Goal: Transaction & Acquisition: Purchase product/service

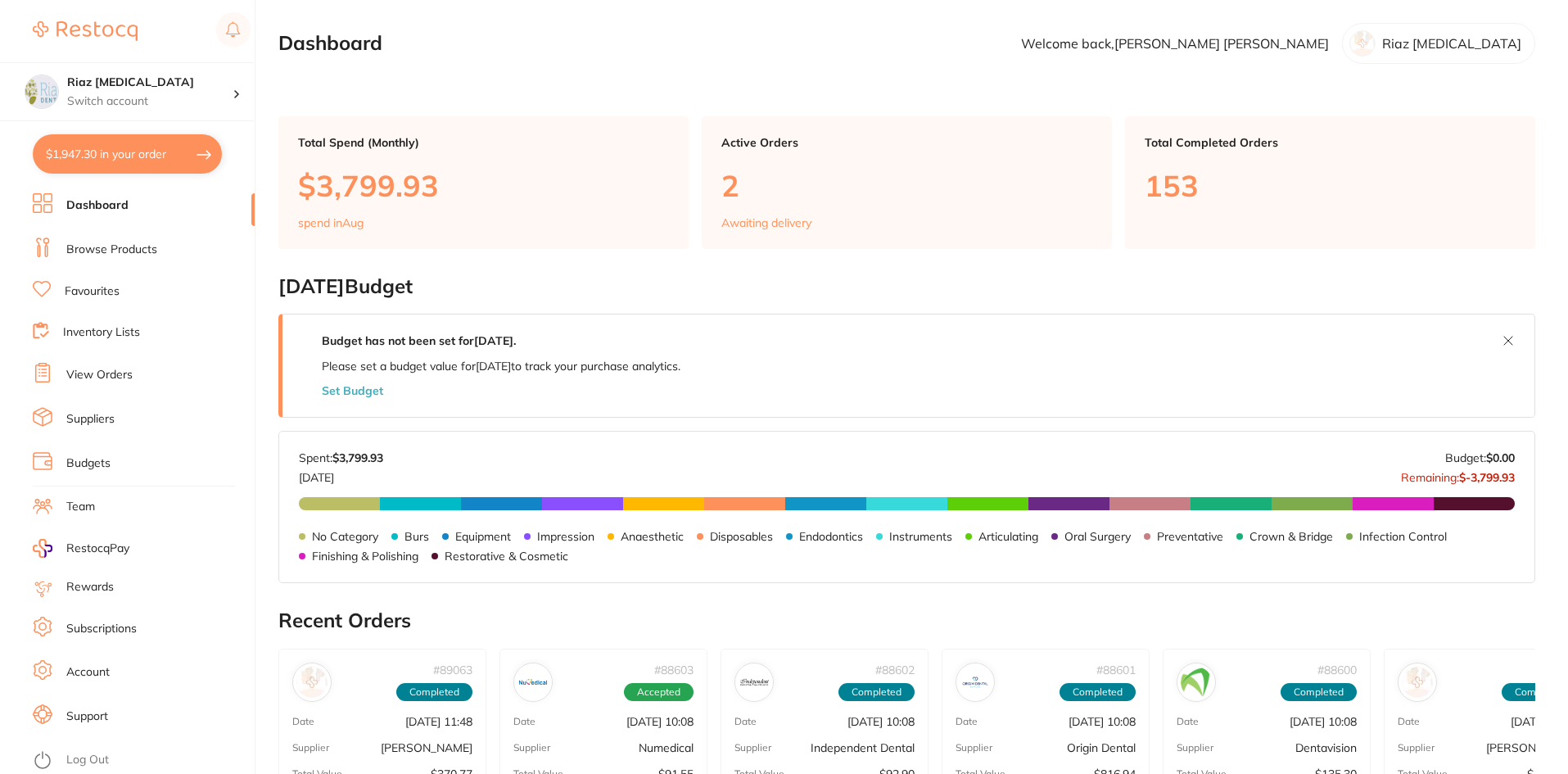
click at [118, 141] on button "$1,947.30 in your order" at bounding box center [128, 153] width 189 height 39
checkbox input "true"
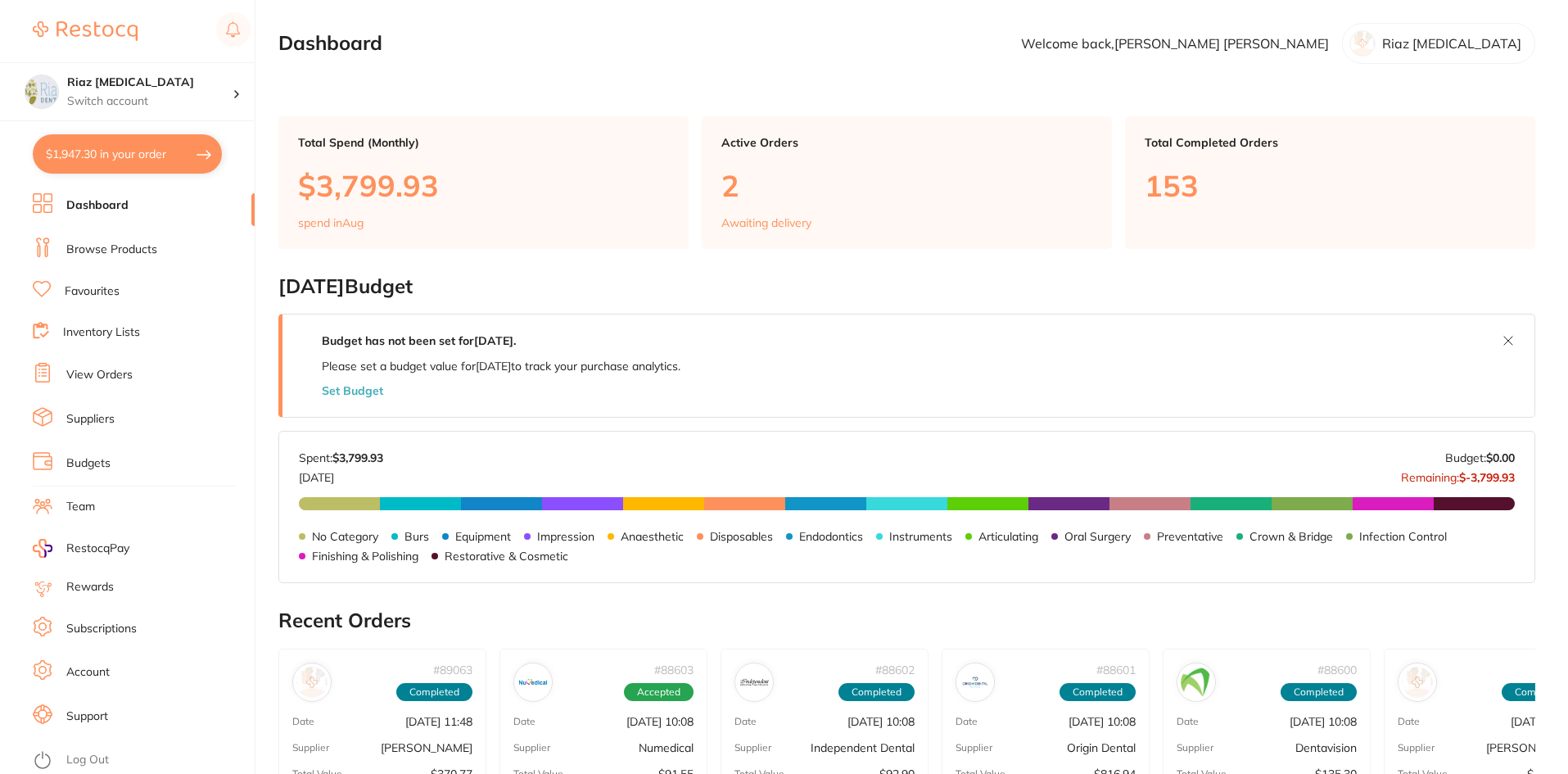
checkbox input "true"
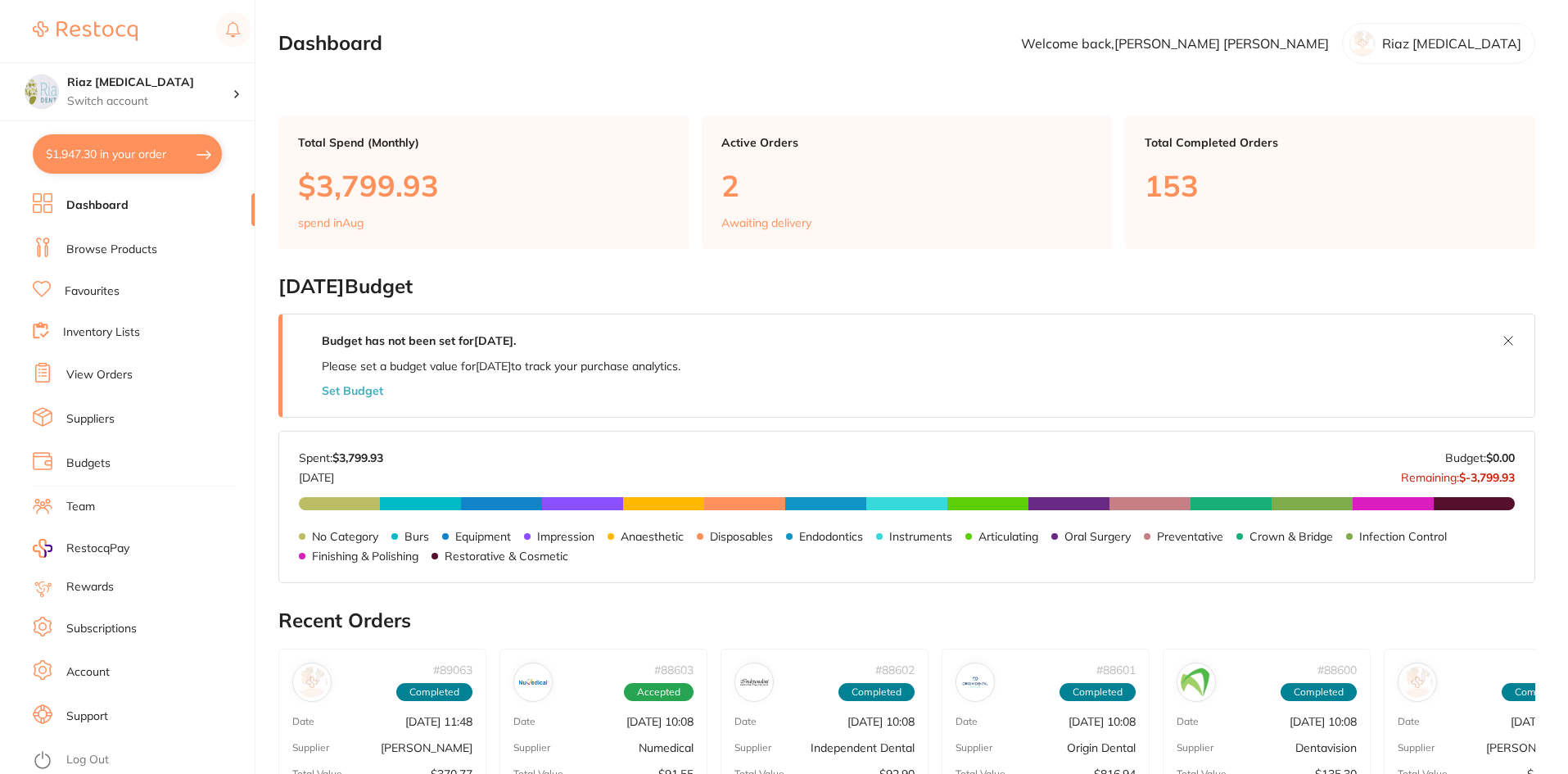
checkbox input "true"
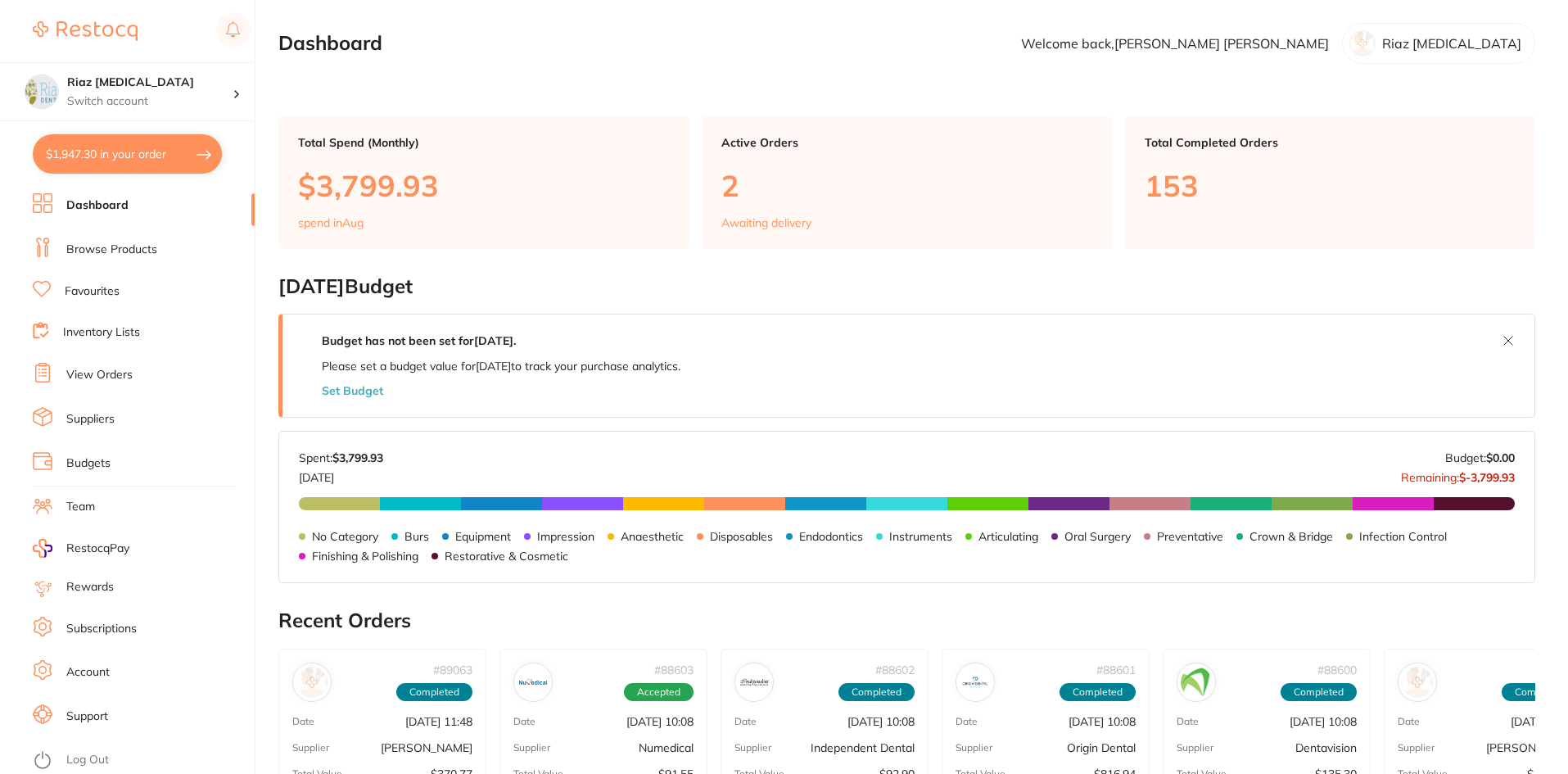
checkbox input "true"
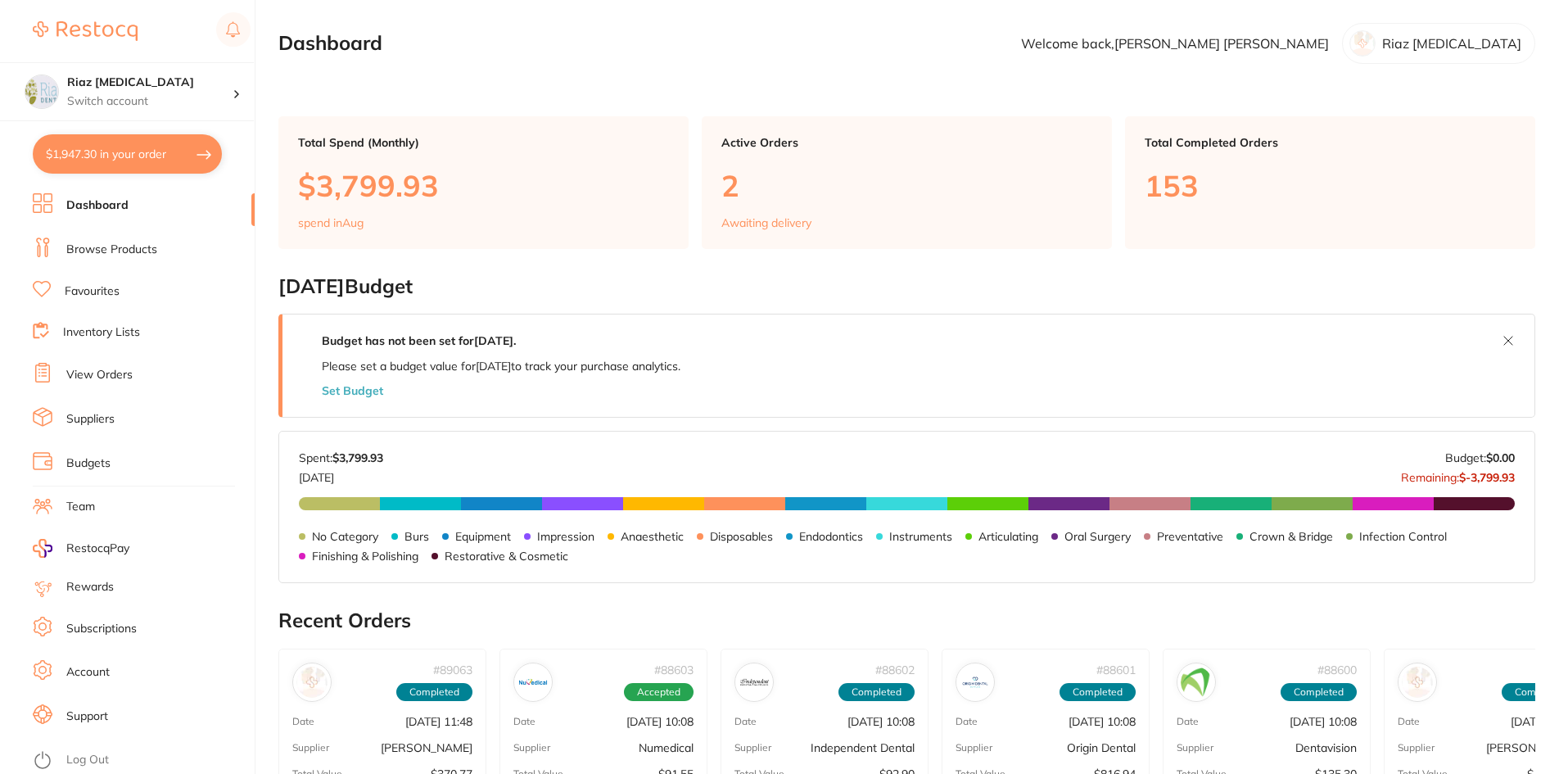
checkbox input "true"
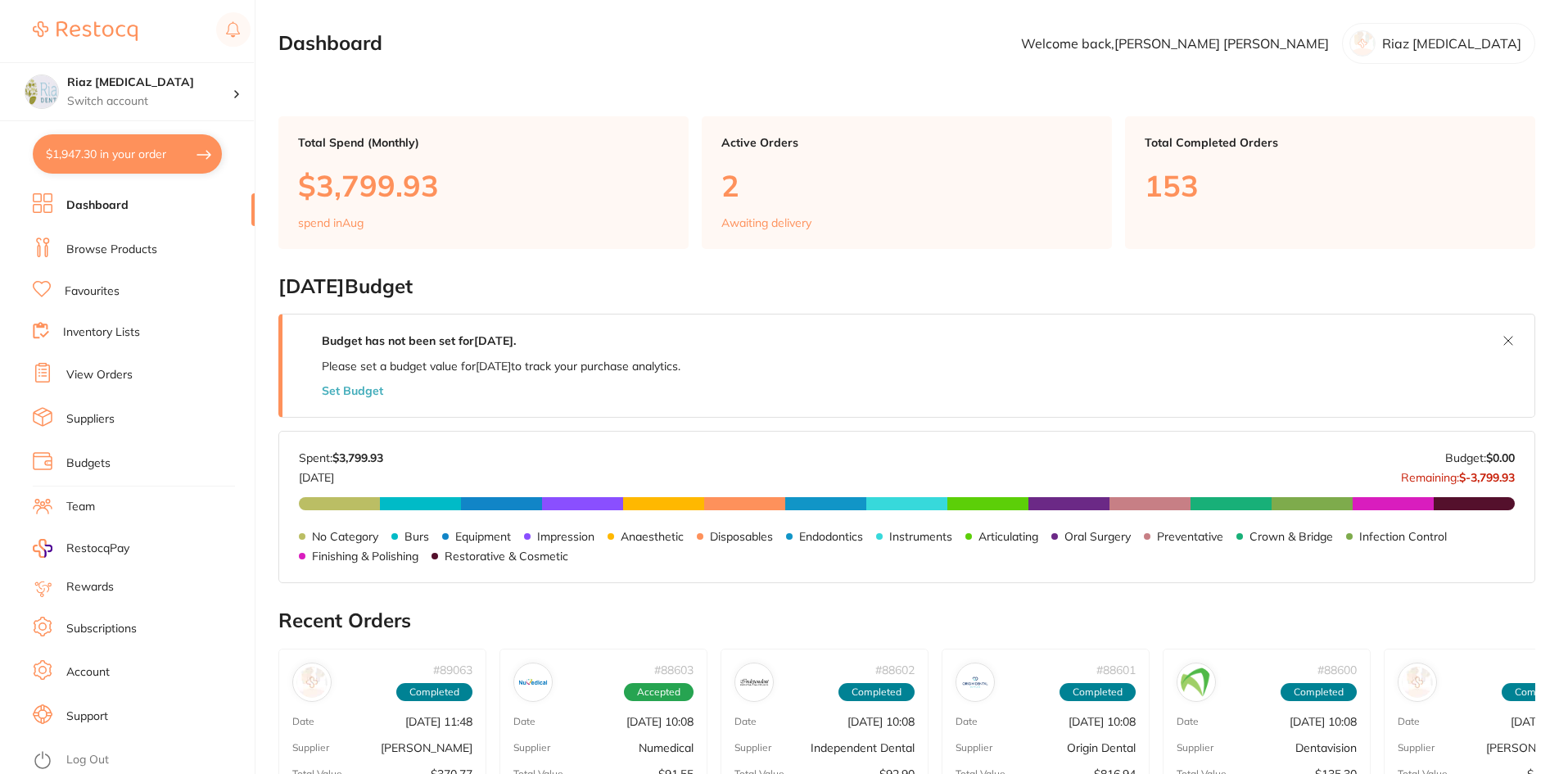
checkbox input "true"
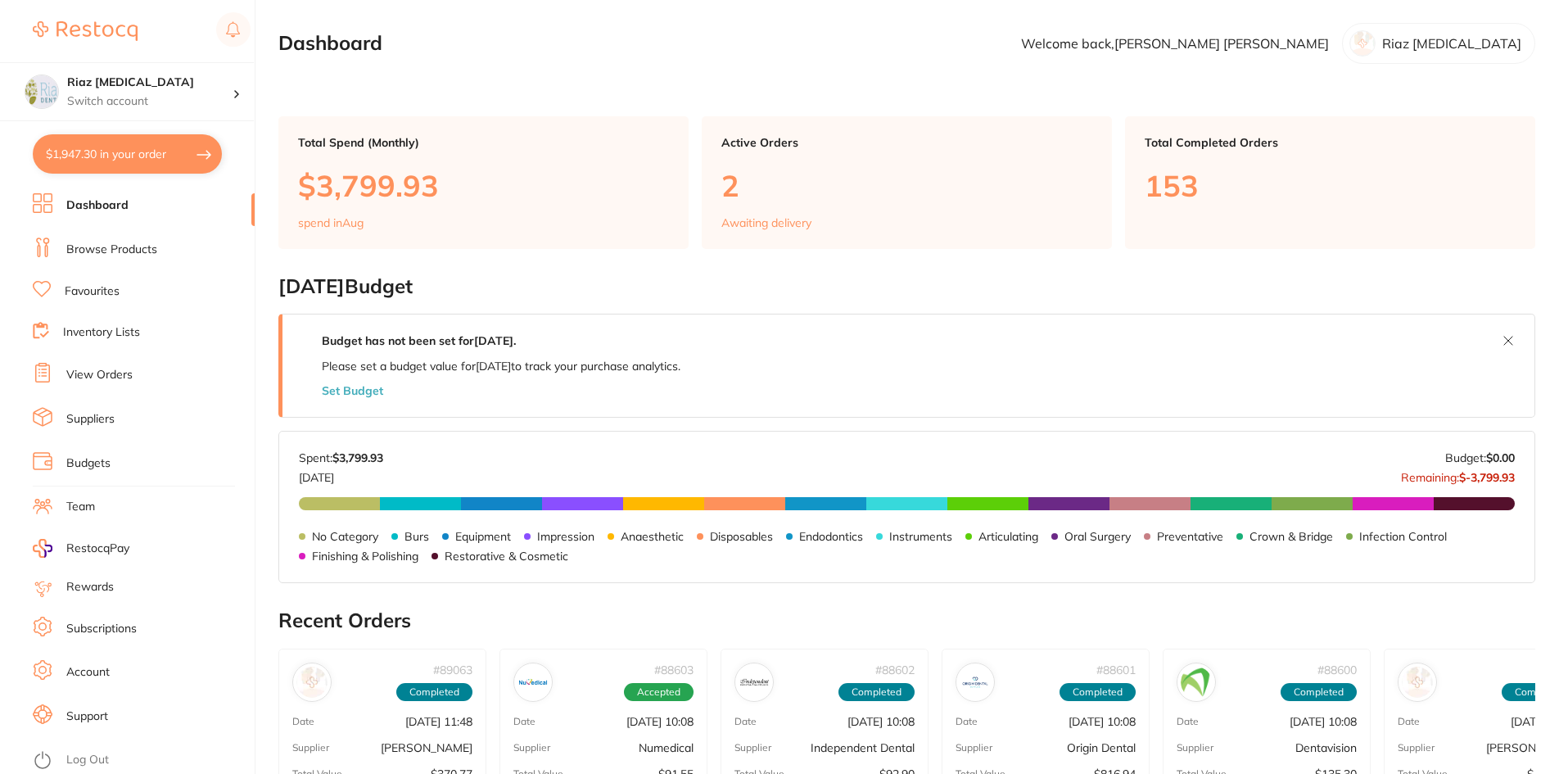
checkbox input "true"
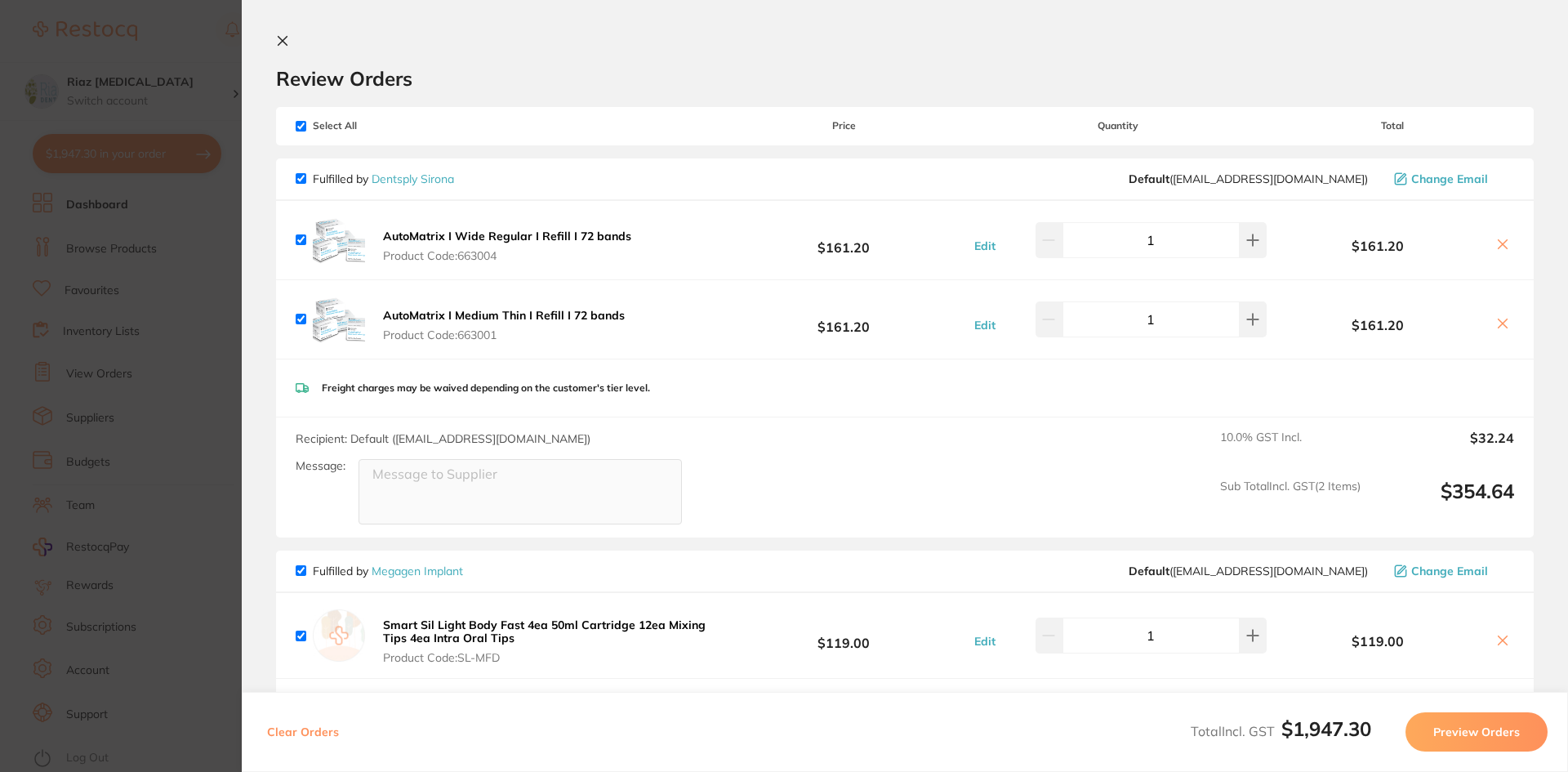
click at [280, 40] on icon at bounding box center [283, 41] width 13 height 13
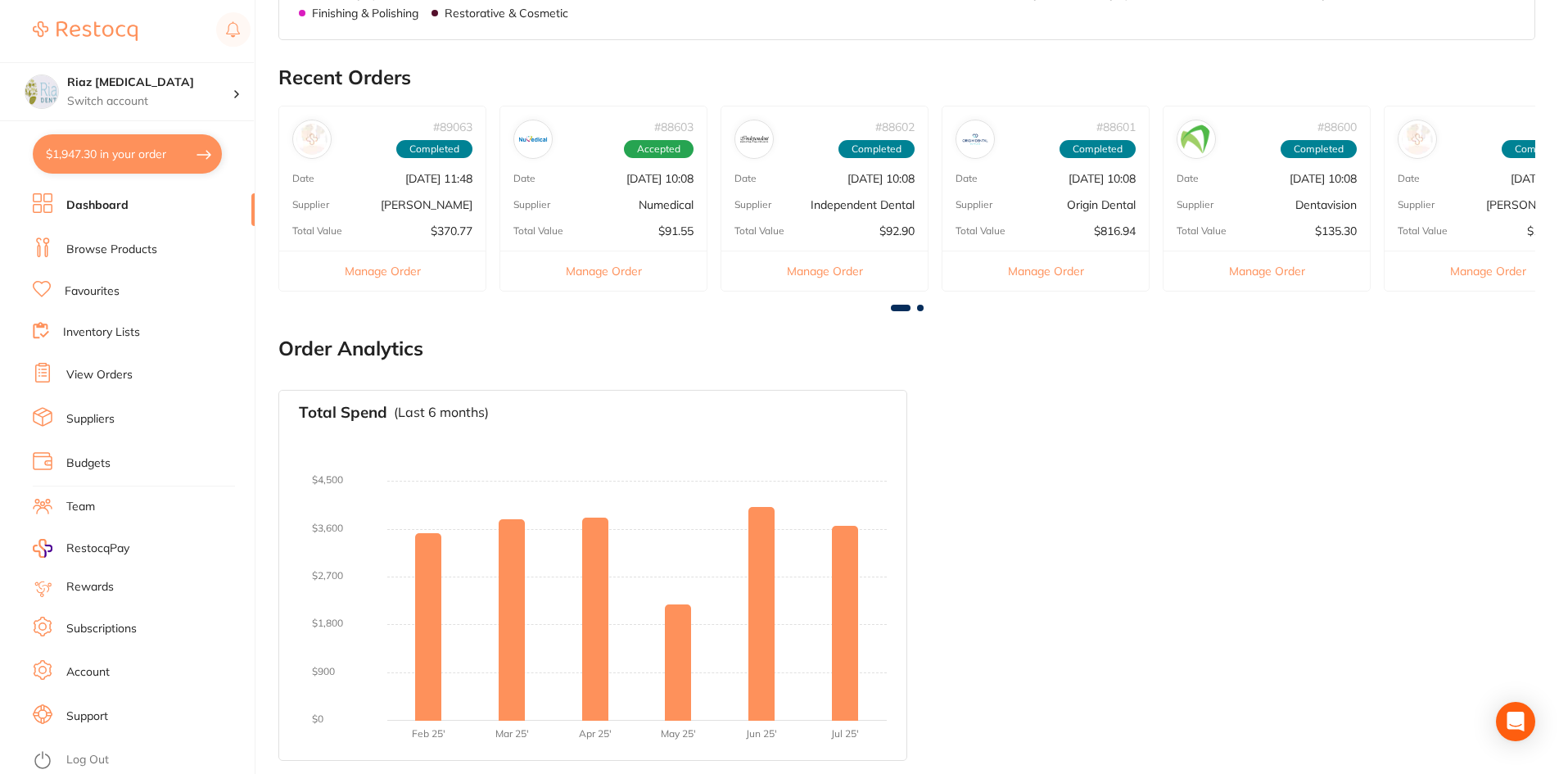
click at [130, 252] on link "Browse Products" at bounding box center [112, 249] width 91 height 16
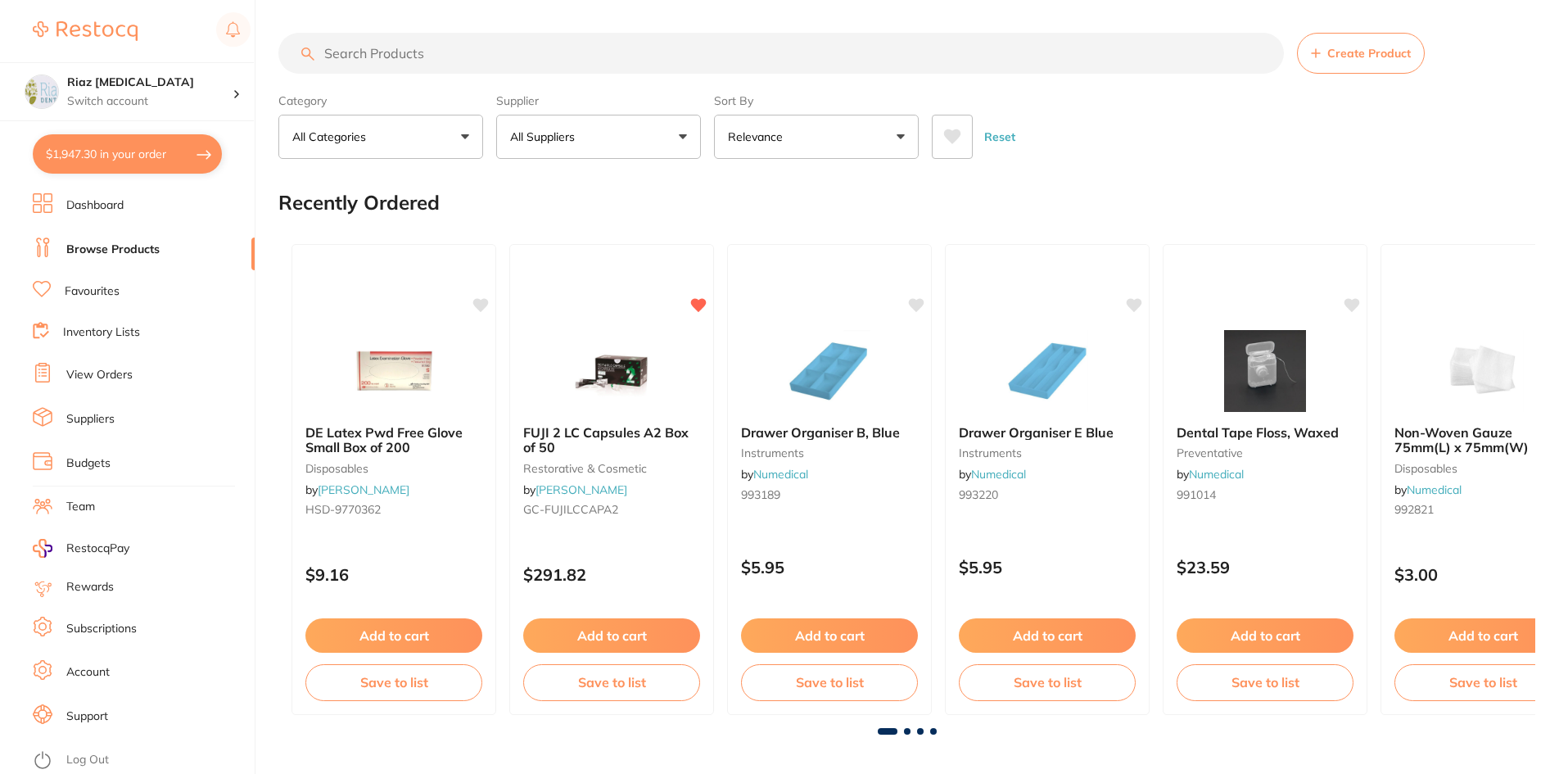
click at [620, 136] on button "All Suppliers" at bounding box center [599, 136] width 205 height 45
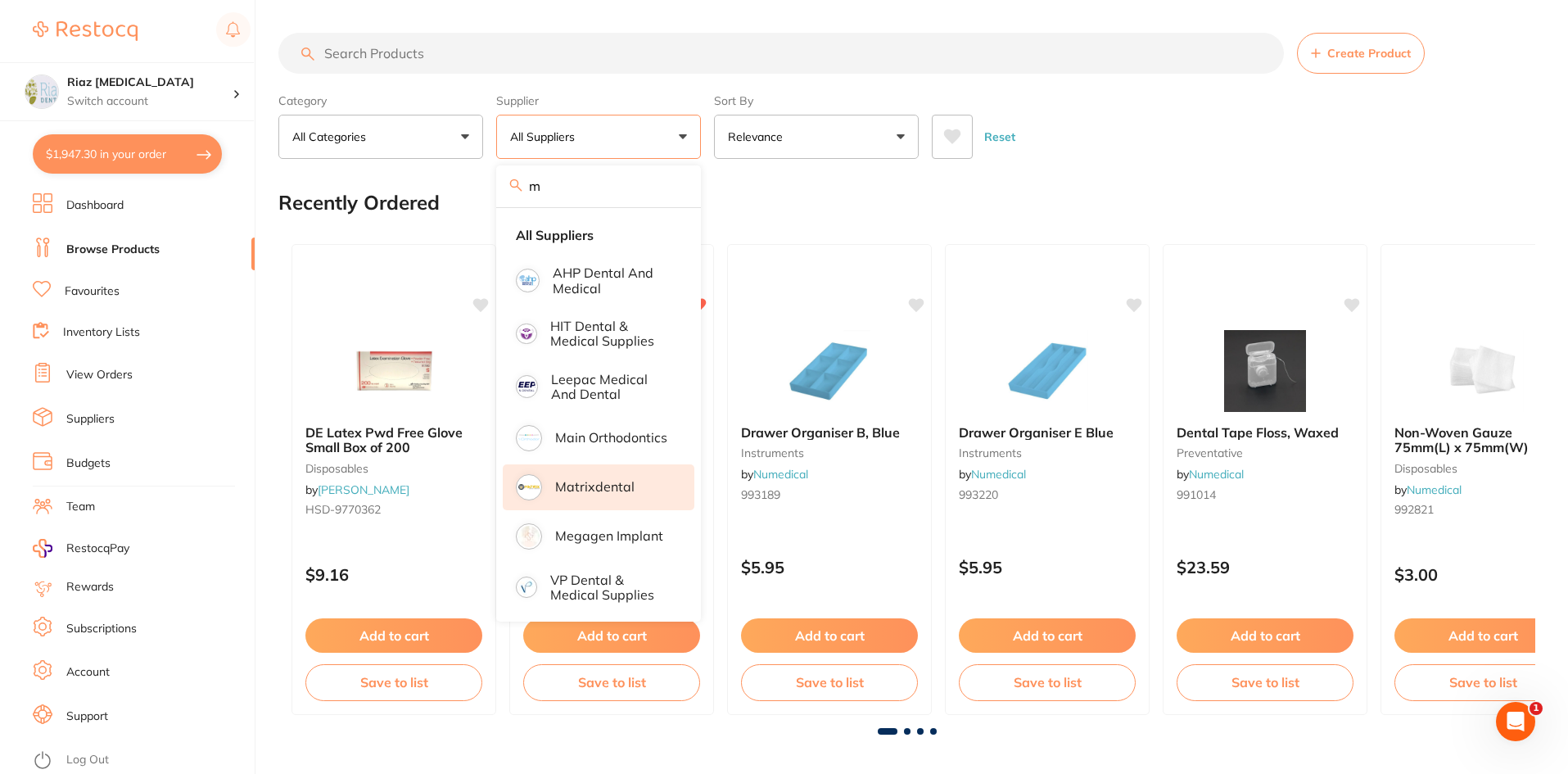
type input "m"
click at [583, 489] on p "Matrixdental" at bounding box center [595, 486] width 80 height 15
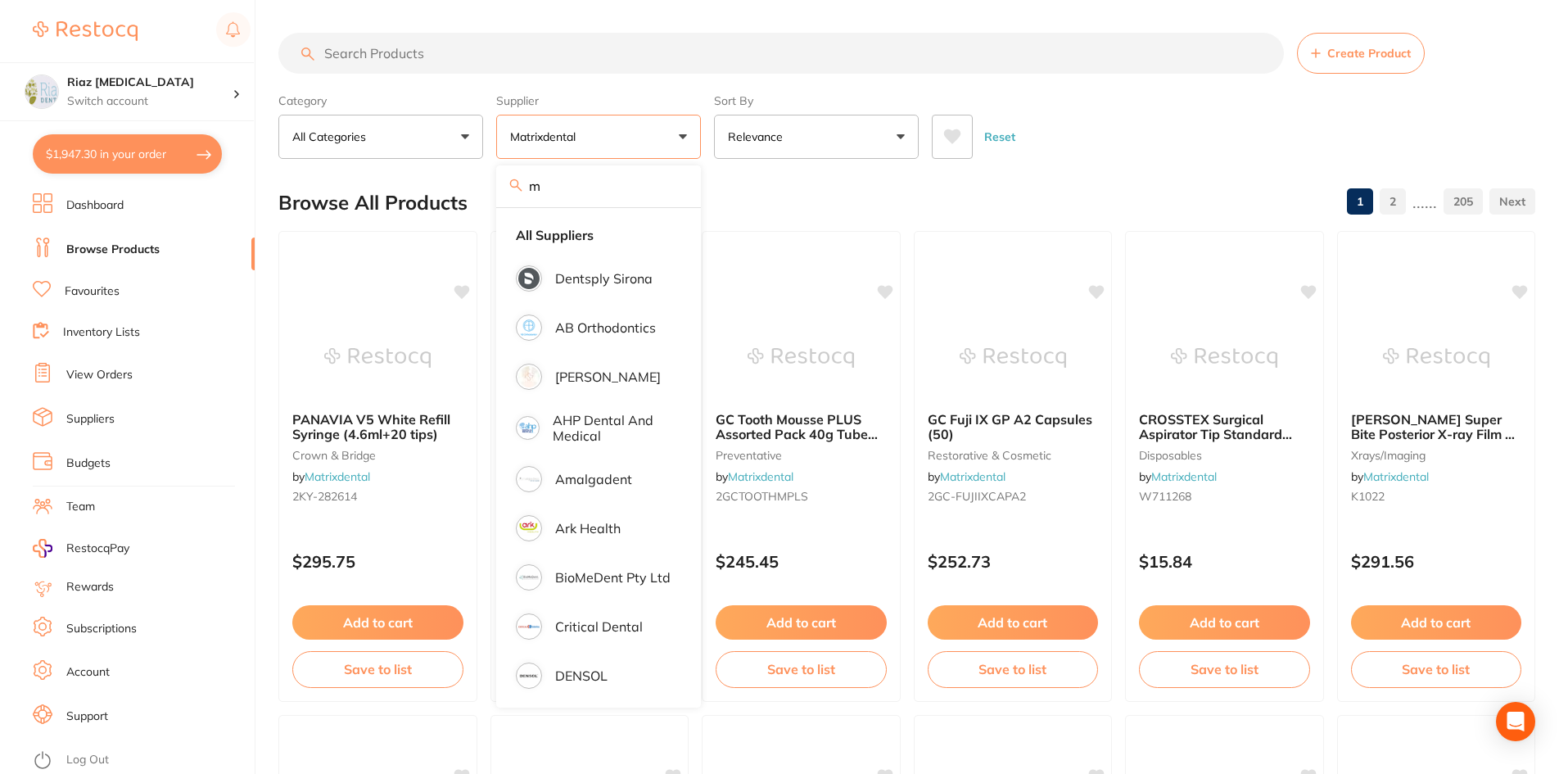
click at [437, 49] on input "search" at bounding box center [781, 53] width 1005 height 41
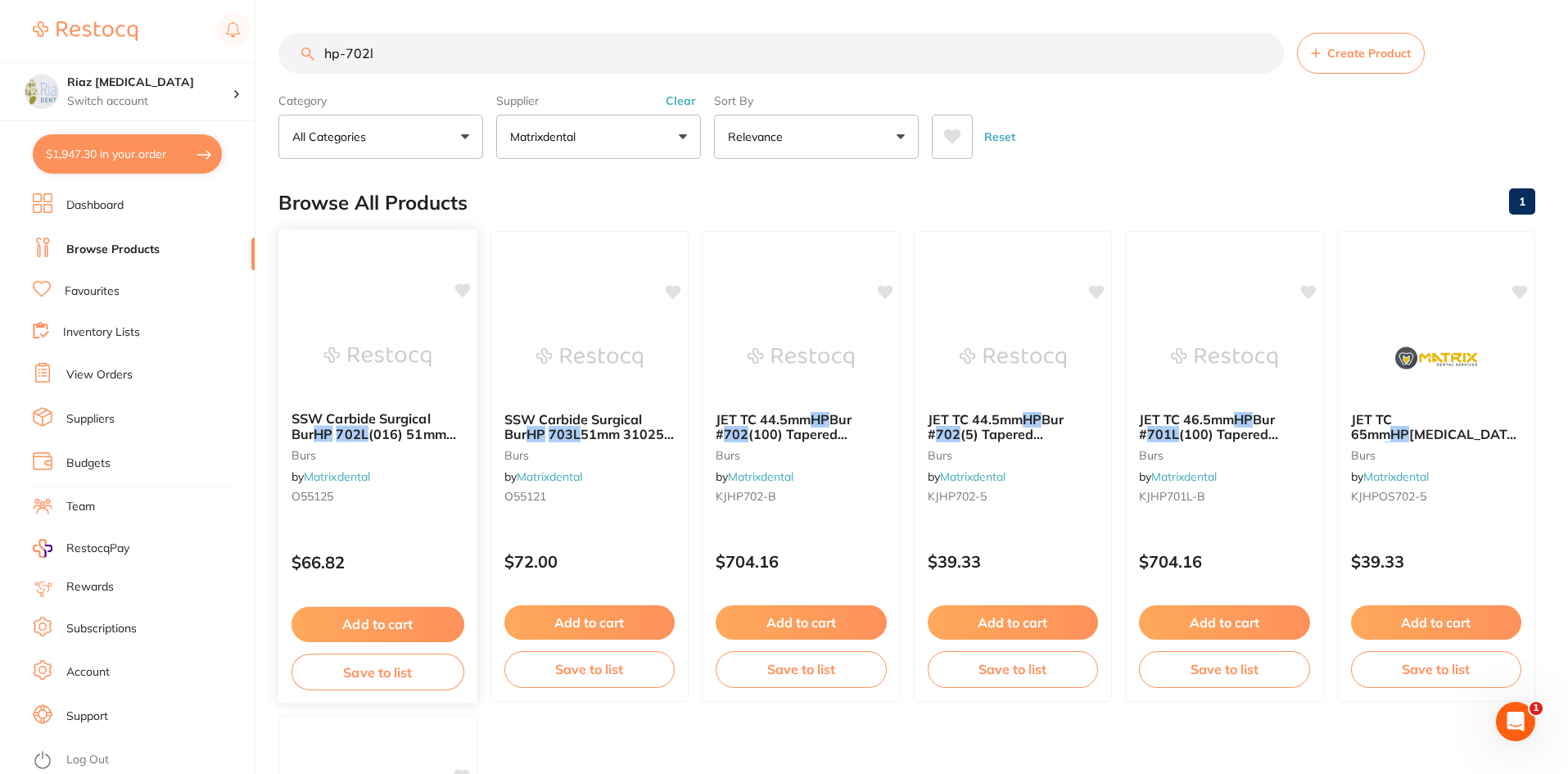
type input "hp-702l"
click at [430, 330] on img at bounding box center [377, 356] width 107 height 82
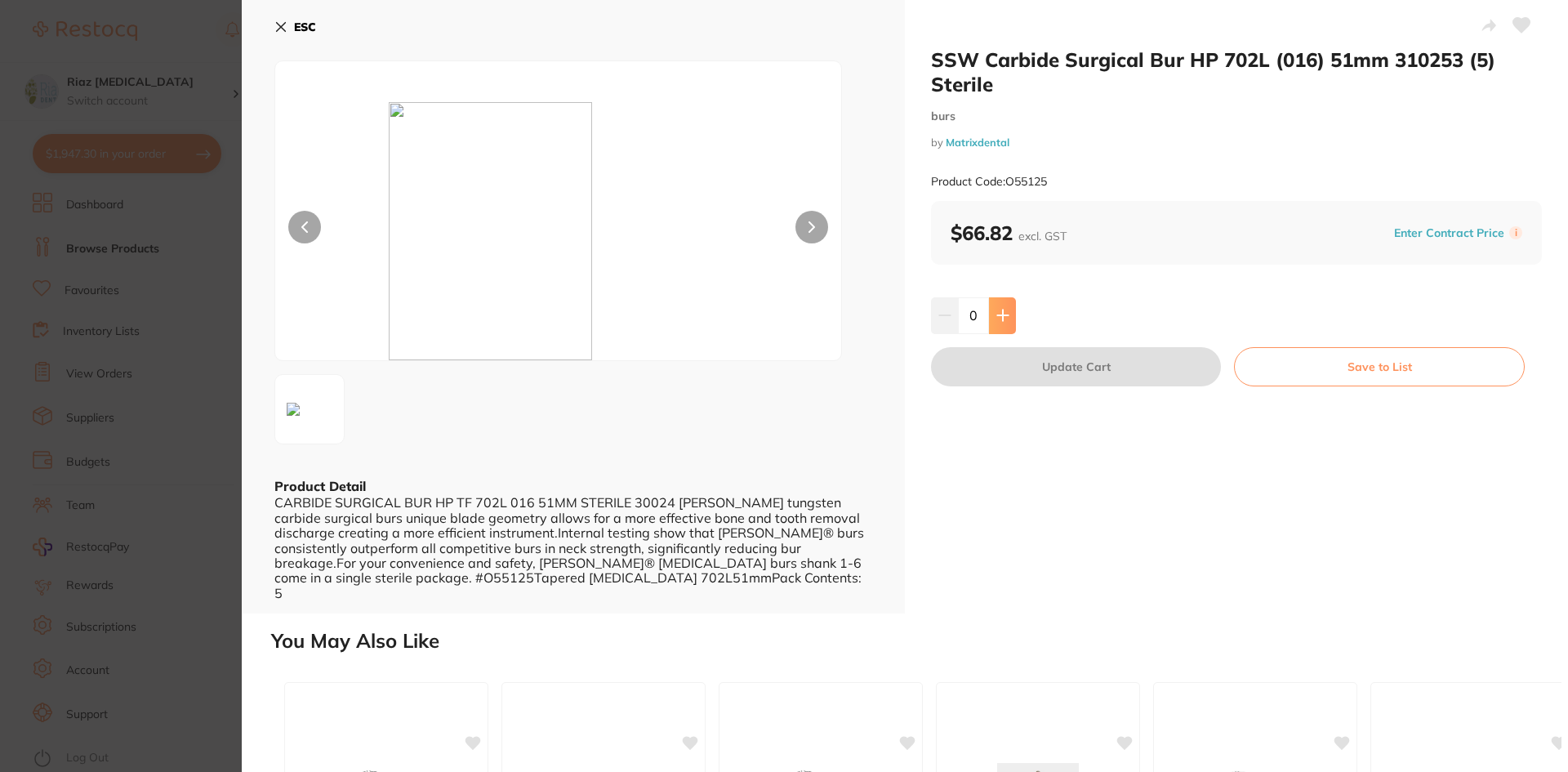
click at [1001, 310] on icon at bounding box center [1002, 315] width 10 height 10
type input "1"
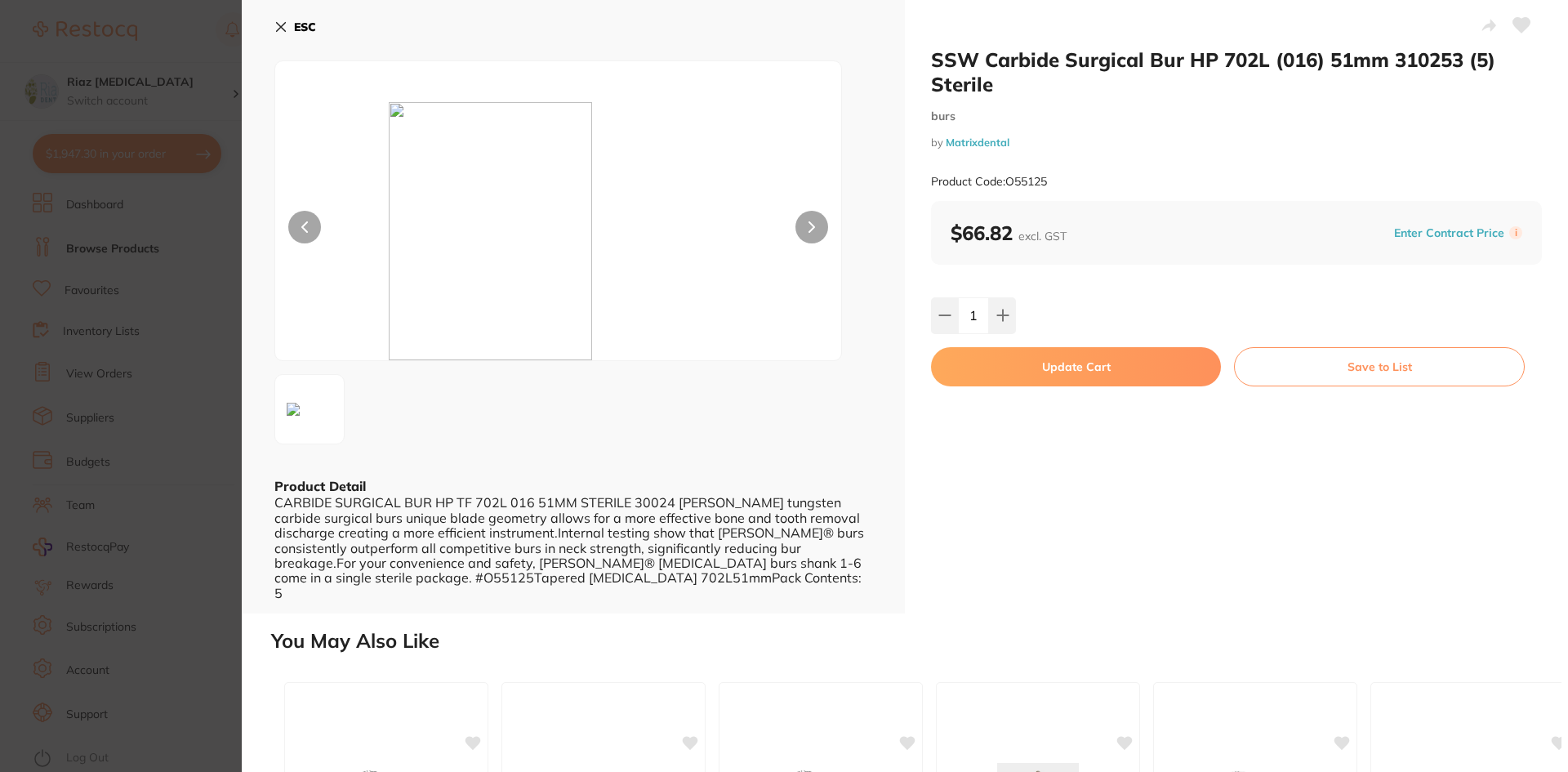
click at [1022, 368] on button "Update Cart" at bounding box center [1076, 366] width 290 height 39
checkbox input "false"
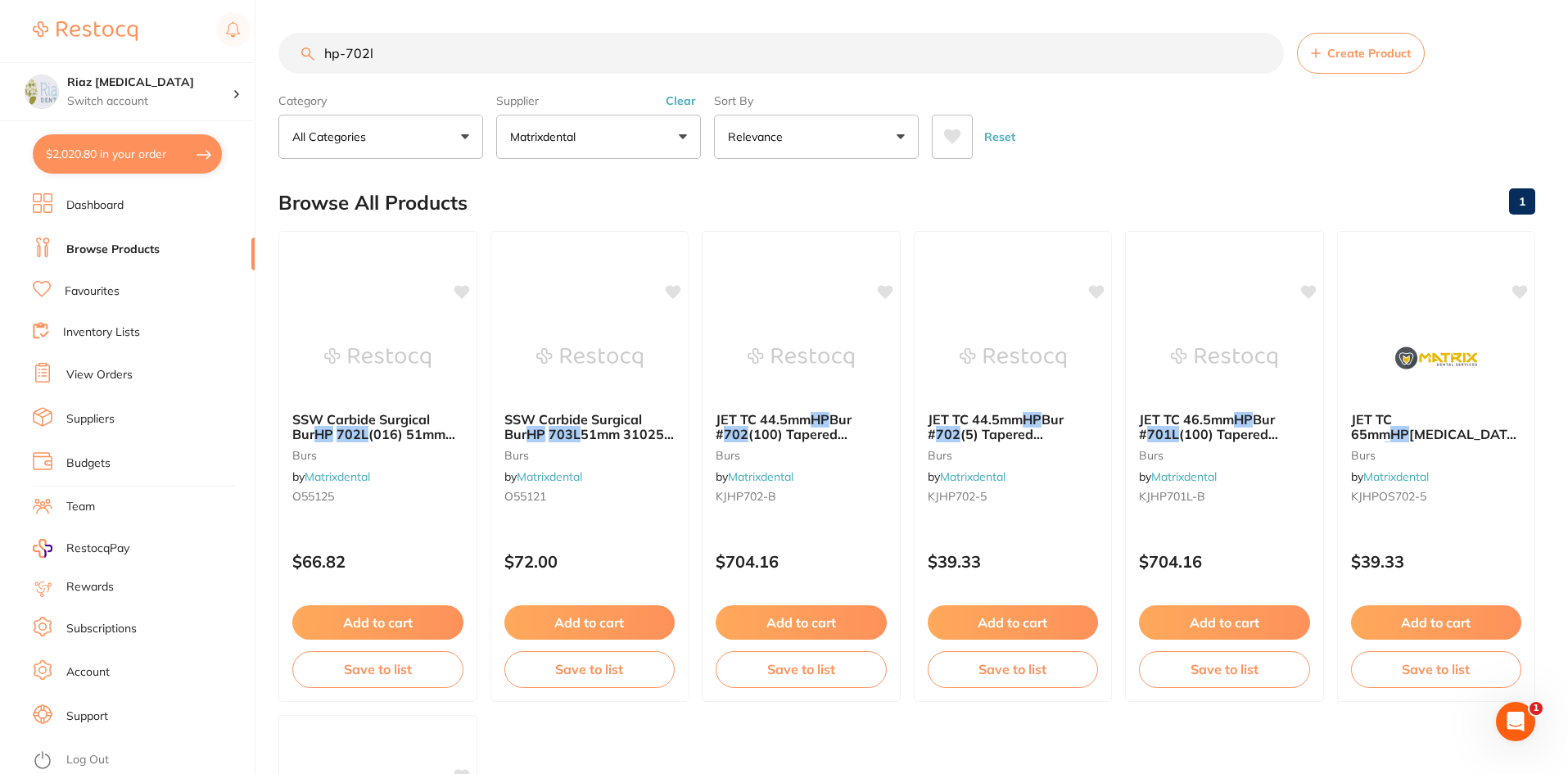
drag, startPoint x: 447, startPoint y: 54, endPoint x: 262, endPoint y: 62, distance: 185.2
click at [262, 62] on div "$2,020.80 Riaz [MEDICAL_DATA] Switch account Riaz [MEDICAL_DATA] $2,020.80 in y…" at bounding box center [784, 387] width 1568 height 774
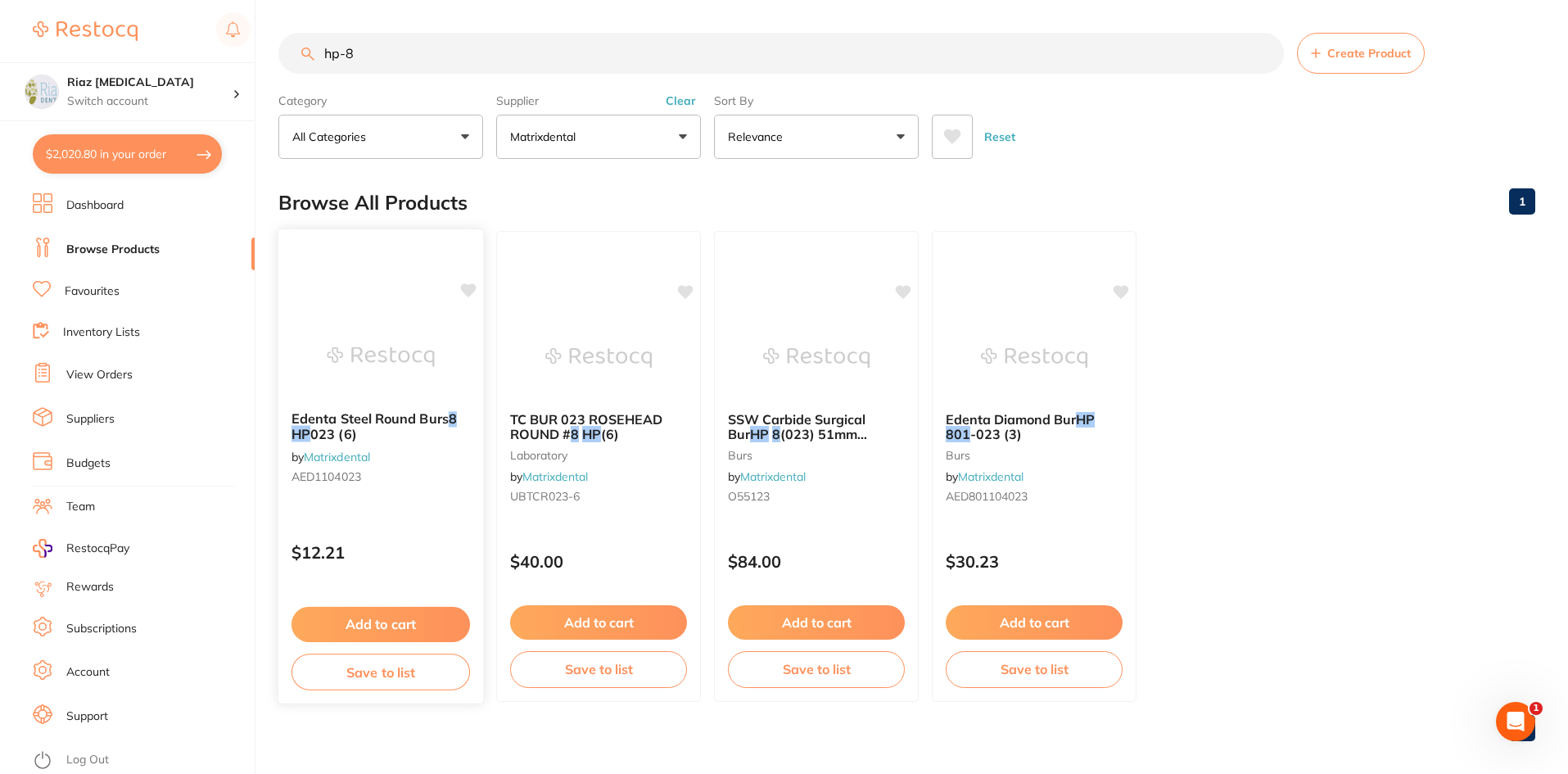
click at [401, 318] on img at bounding box center [380, 356] width 107 height 82
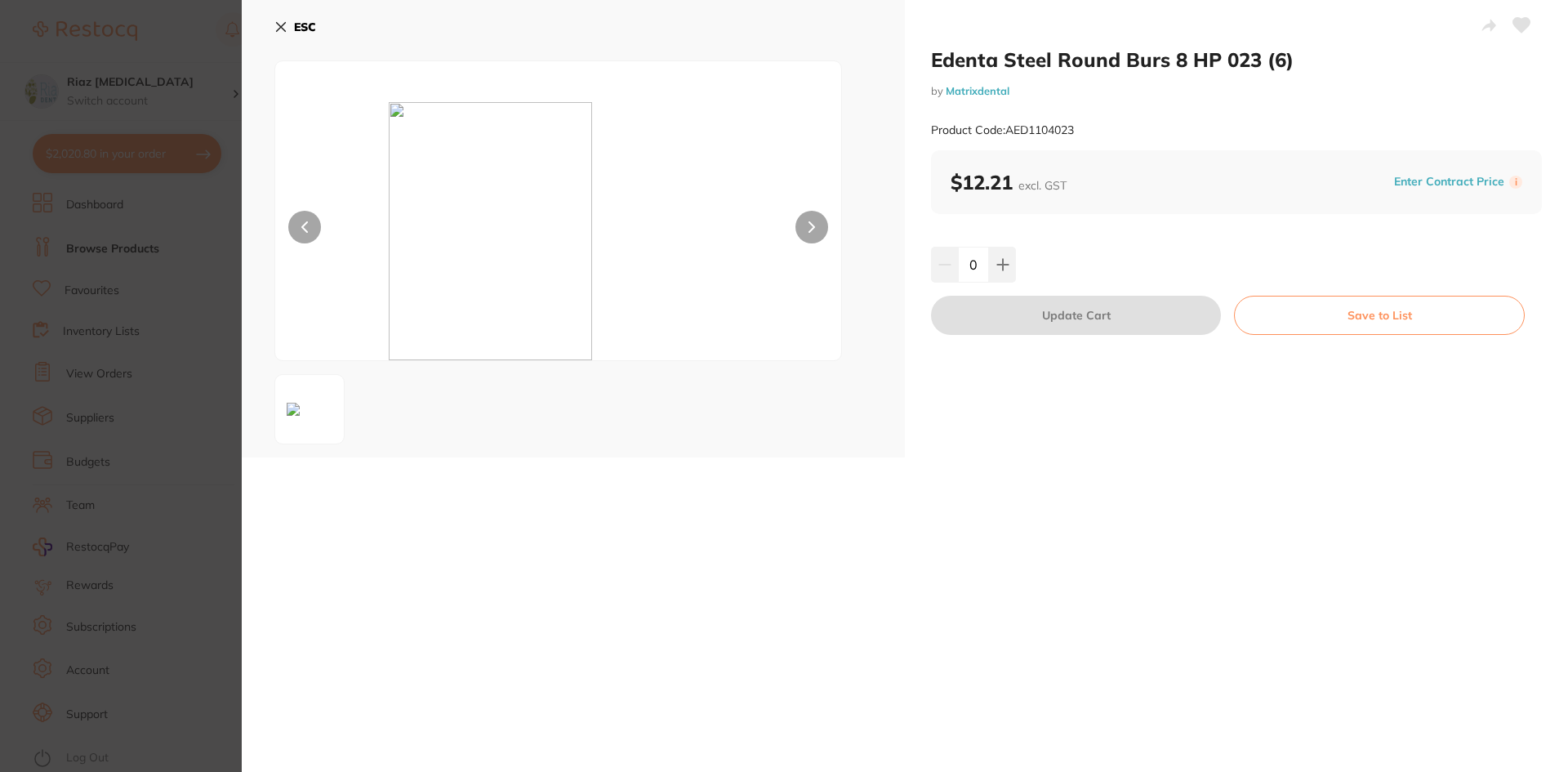
click at [285, 29] on icon at bounding box center [281, 27] width 13 height 13
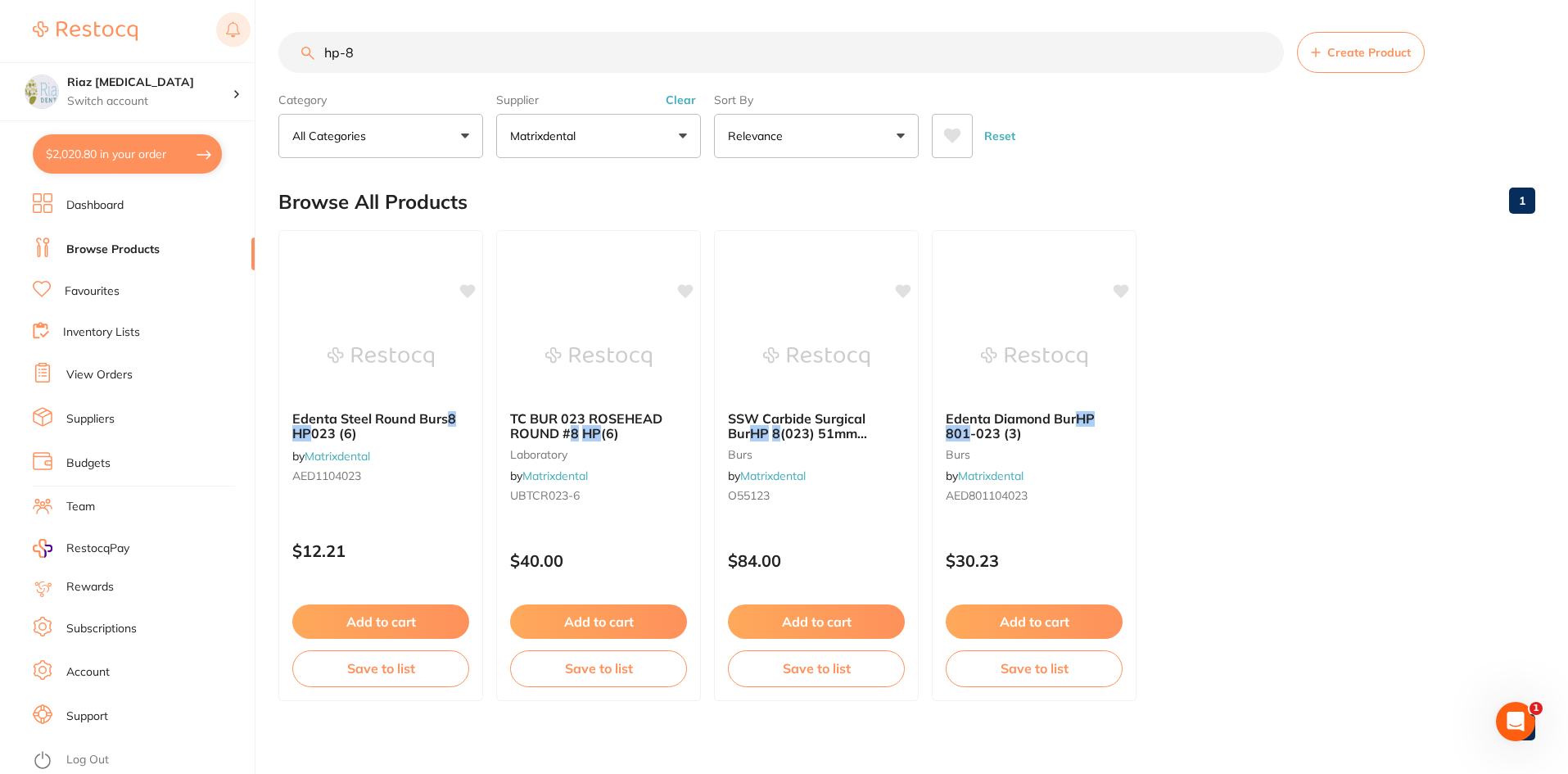
drag, startPoint x: 402, startPoint y: 46, endPoint x: 222, endPoint y: 25, distance: 181.2
click at [222, 25] on div "$2,020.80 Riaz [MEDICAL_DATA] Switch account Riaz [MEDICAL_DATA] $2,020.80 in y…" at bounding box center [784, 386] width 1568 height 774
type input "310250"
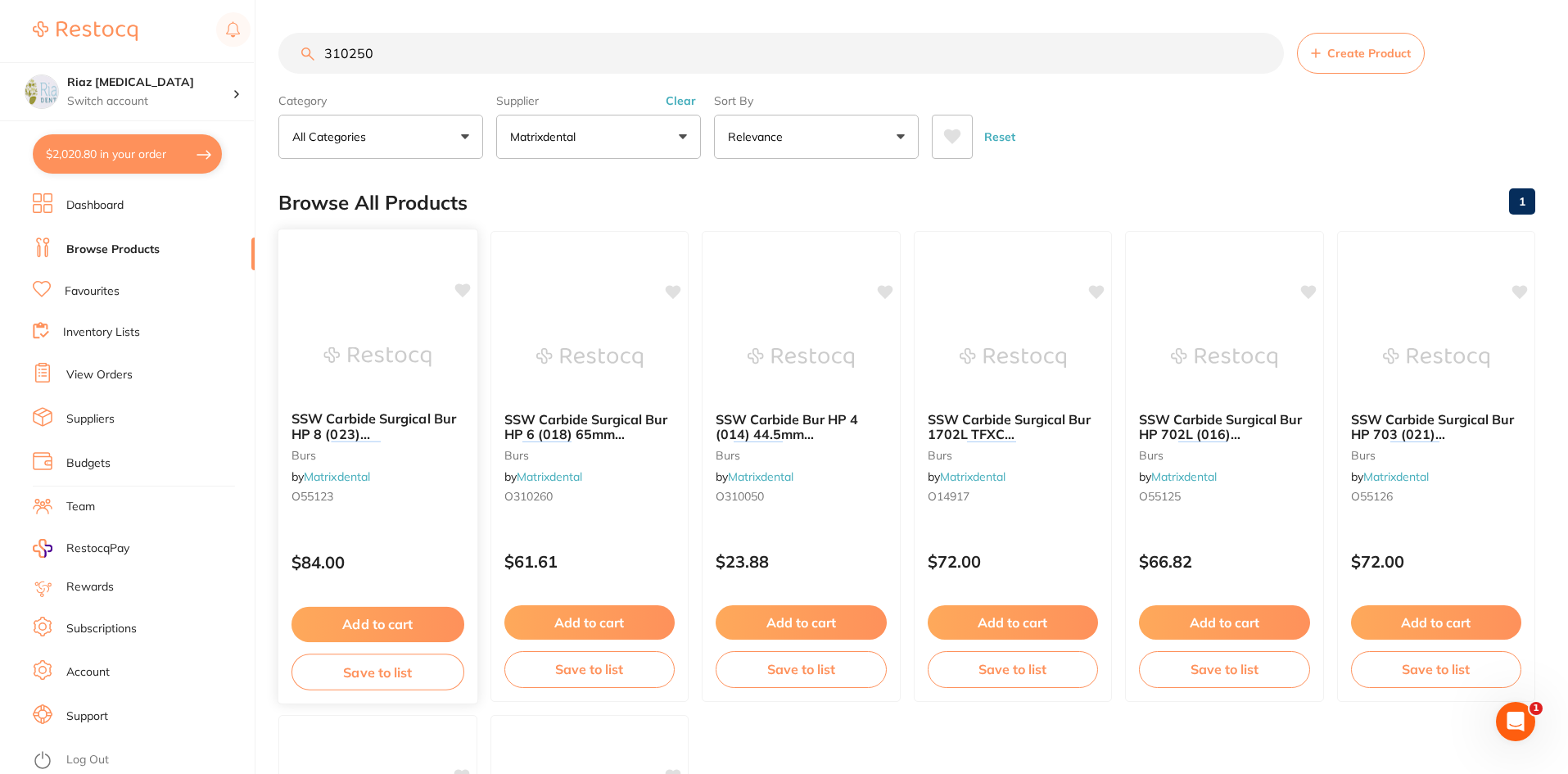
click at [346, 320] on img at bounding box center [377, 356] width 107 height 82
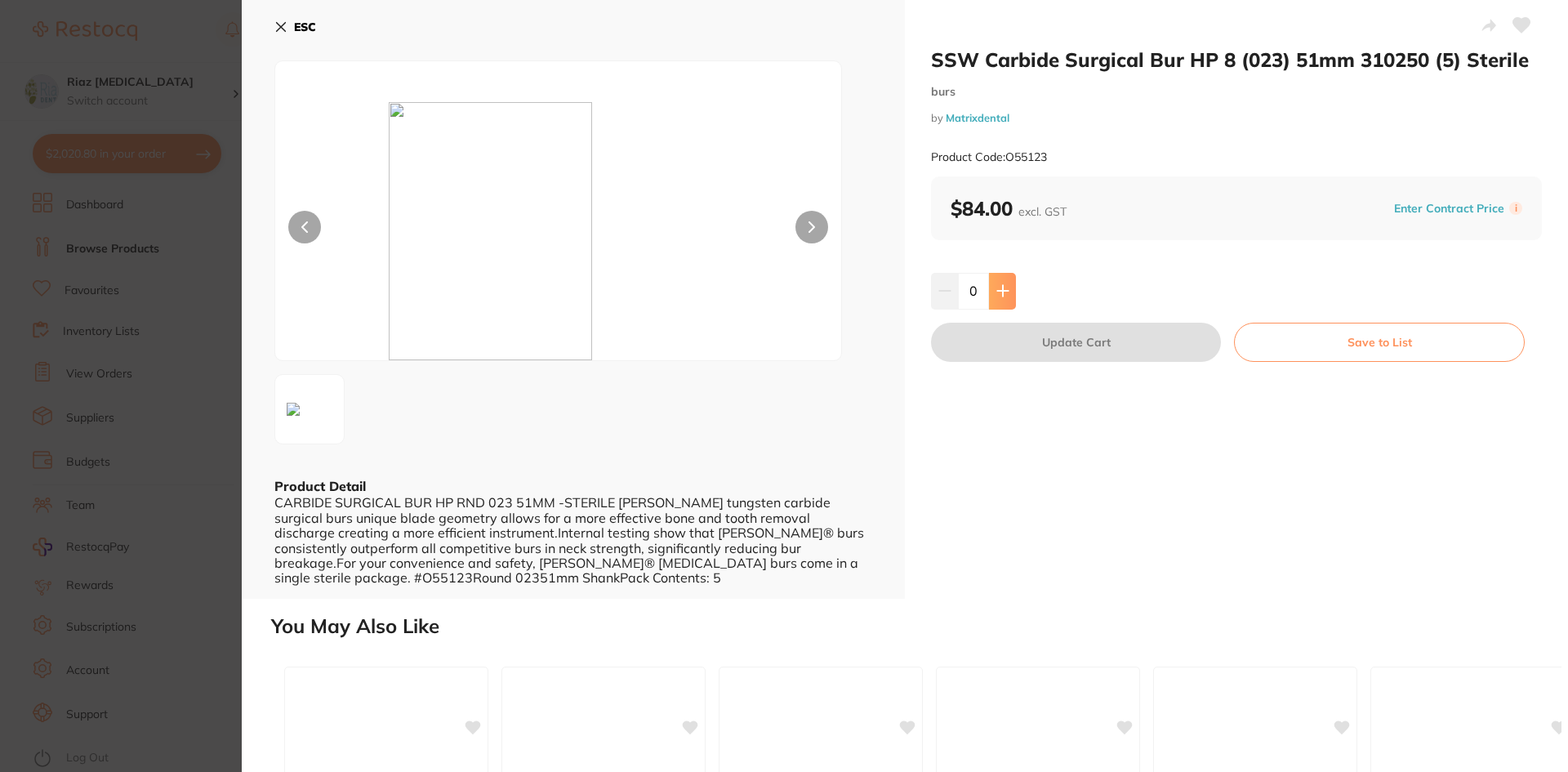
click at [1000, 296] on icon at bounding box center [1002, 290] width 10 height 10
type input "1"
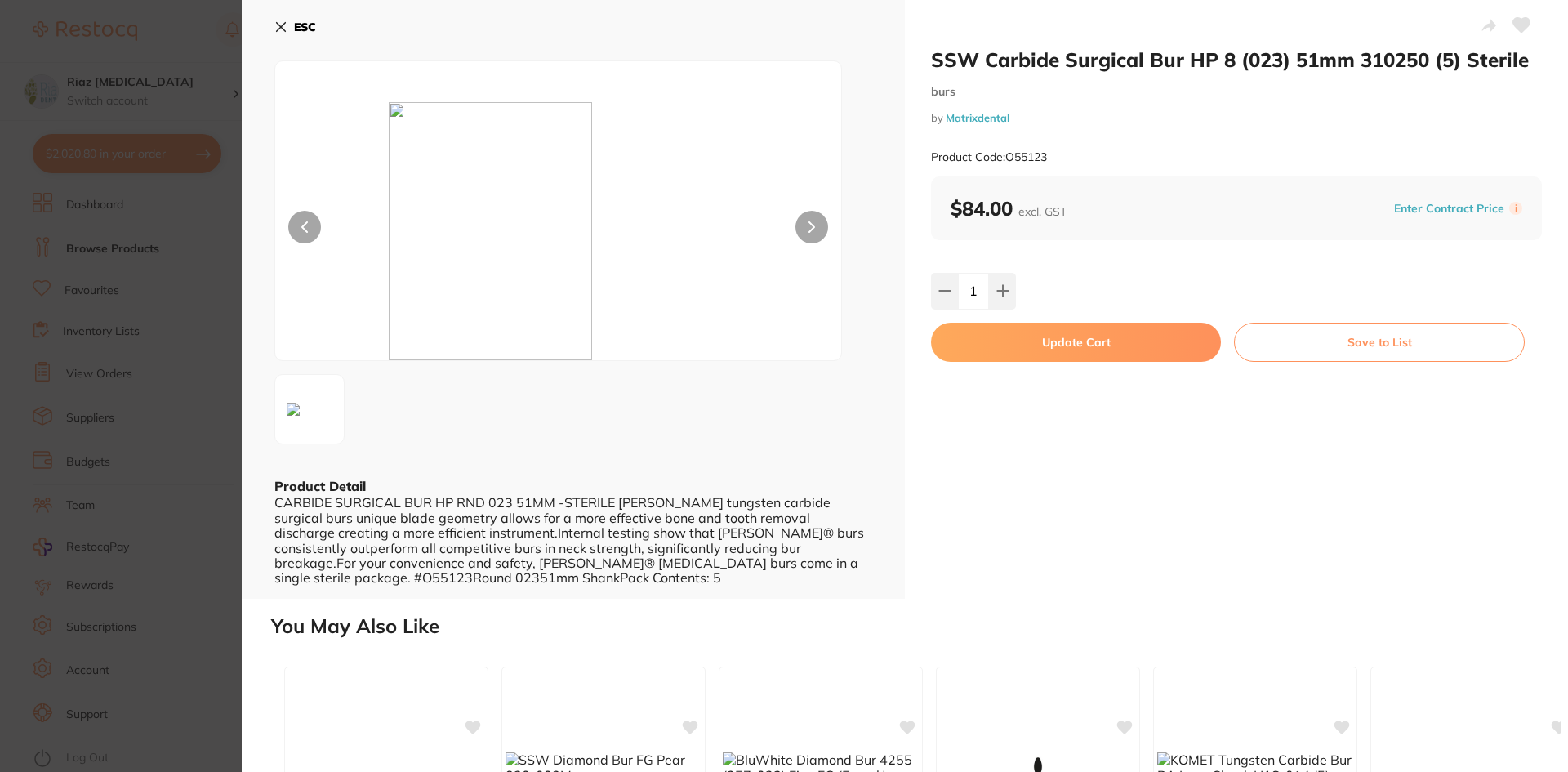
click at [1065, 349] on button "Update Cart" at bounding box center [1076, 341] width 290 height 39
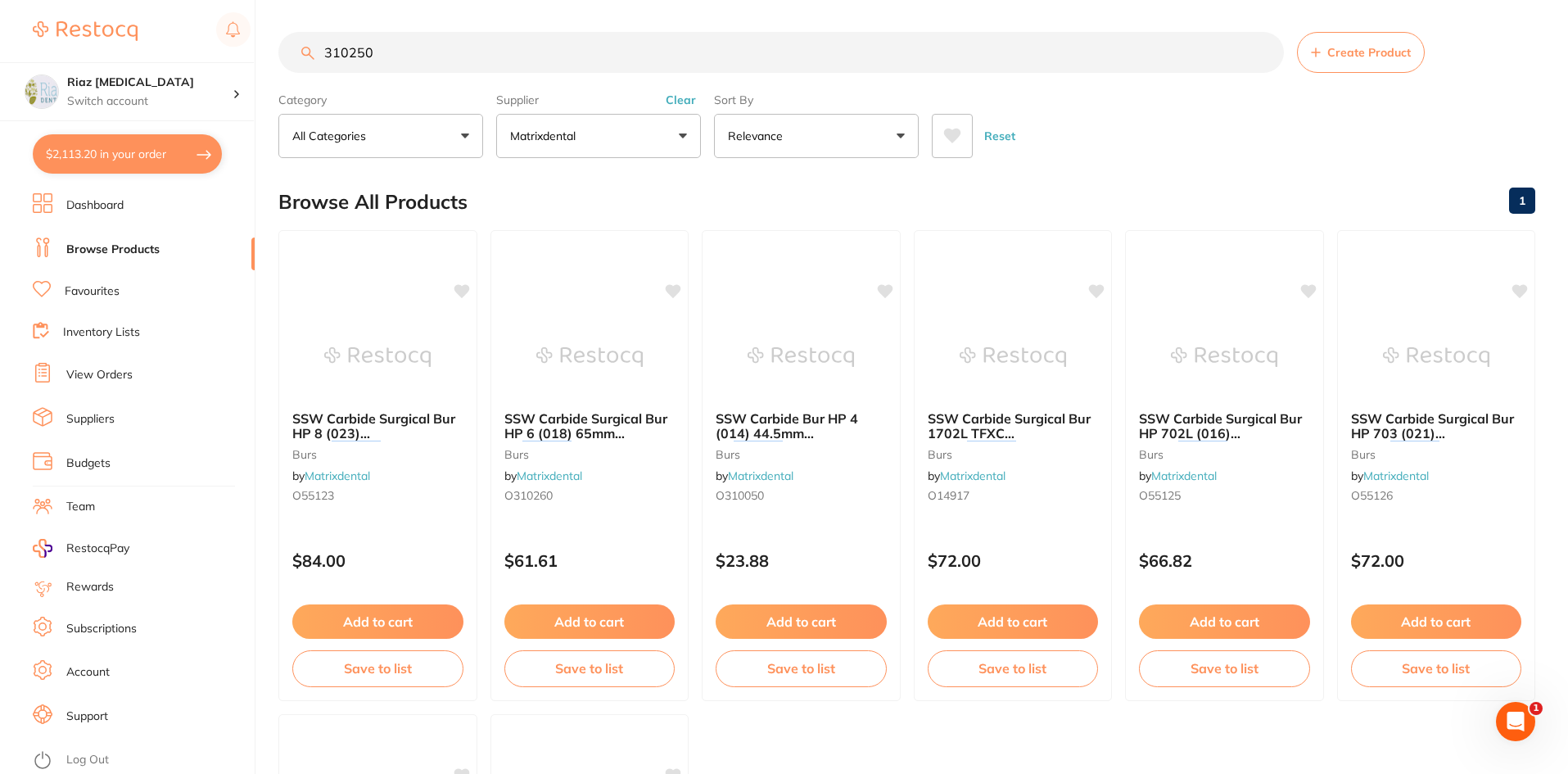
drag, startPoint x: 280, startPoint y: 55, endPoint x: 257, endPoint y: 57, distance: 23.1
click at [257, 57] on div "$2,113.20 Riaz [MEDICAL_DATA] Switch account Riaz [MEDICAL_DATA] $2,113.20 in y…" at bounding box center [784, 386] width 1568 height 774
type input "310253"
click at [408, 337] on img at bounding box center [377, 356] width 107 height 82
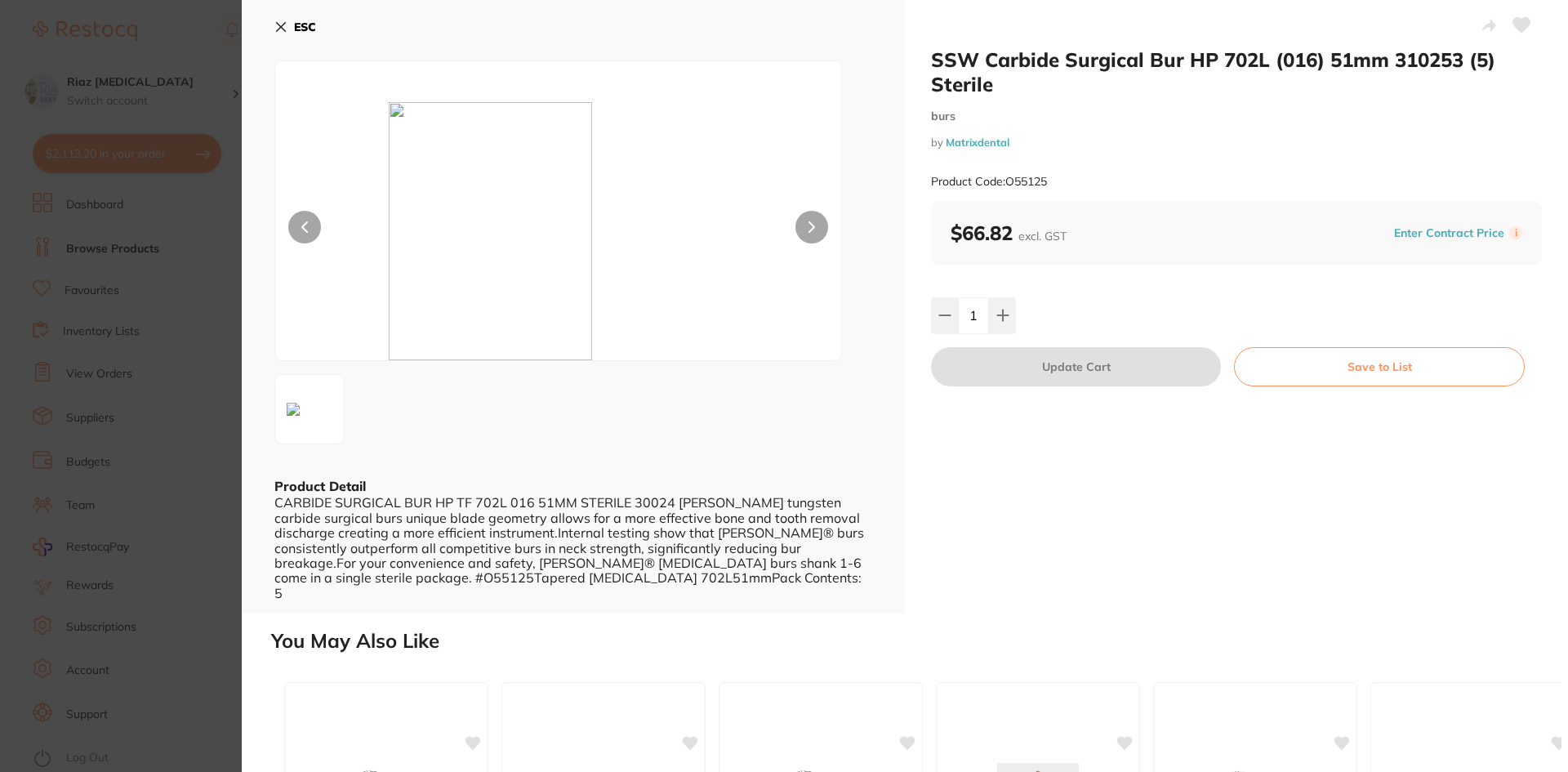
click at [278, 25] on icon at bounding box center [282, 27] width 9 height 9
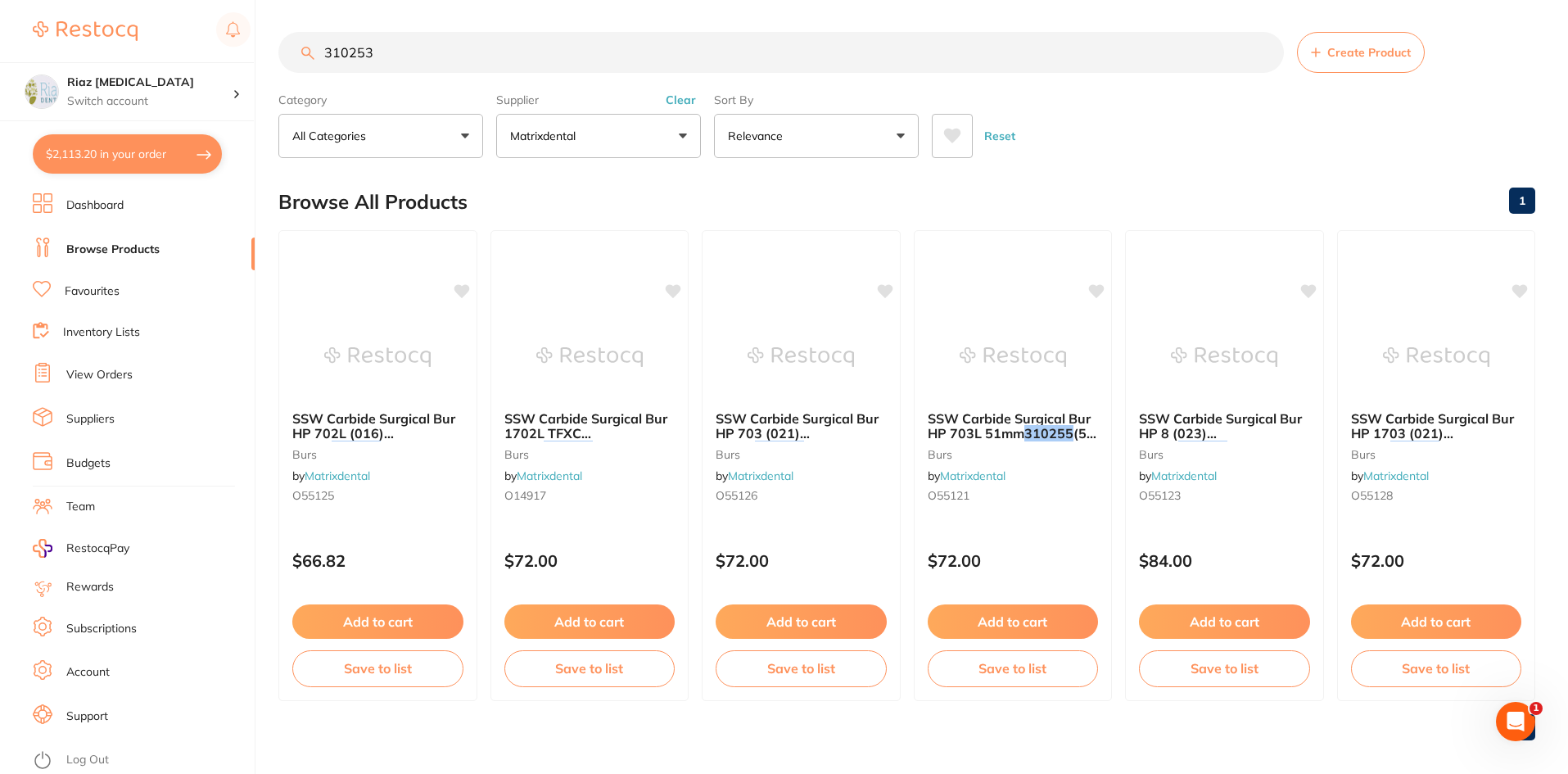
click at [123, 153] on button "$2,113.20 in your order" at bounding box center [128, 153] width 189 height 39
checkbox input "true"
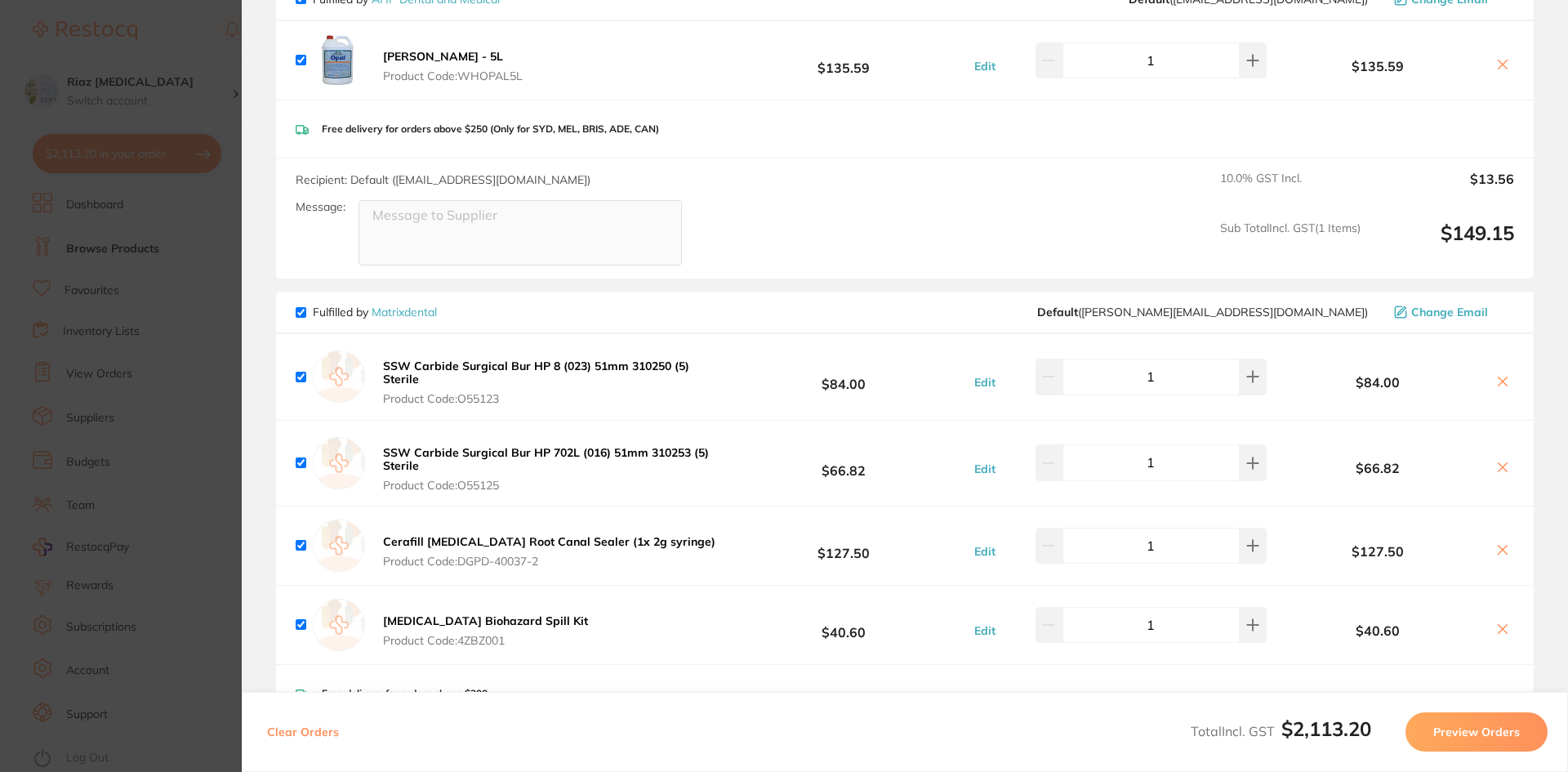
scroll to position [1469, 0]
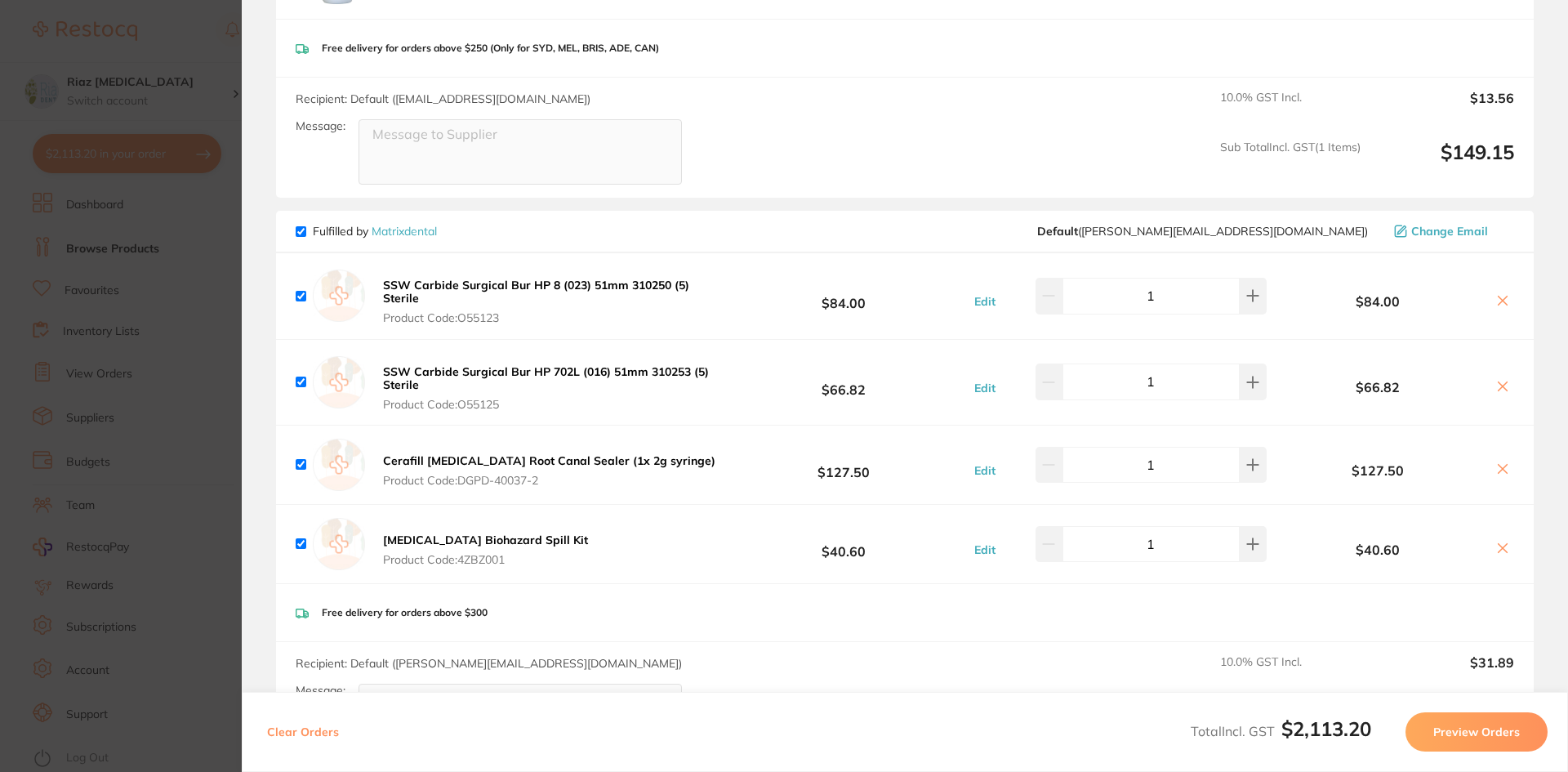
click at [168, 267] on section "Update RRP Set your pre negotiated price for this item. Item Agreed RRP (excl. …" at bounding box center [784, 386] width 1568 height 772
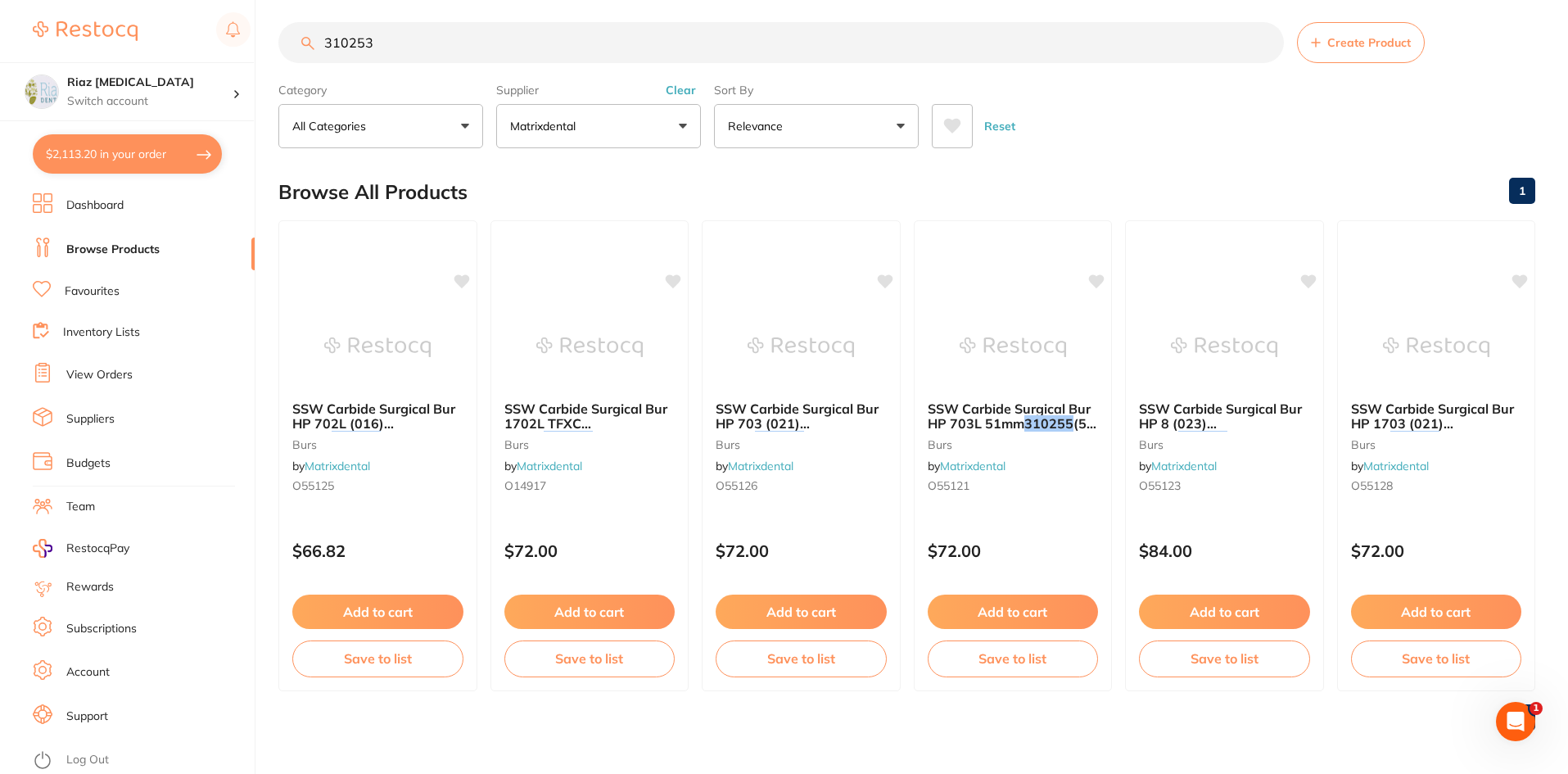
scroll to position [13, 0]
